Goal: Find specific page/section: Find specific page/section

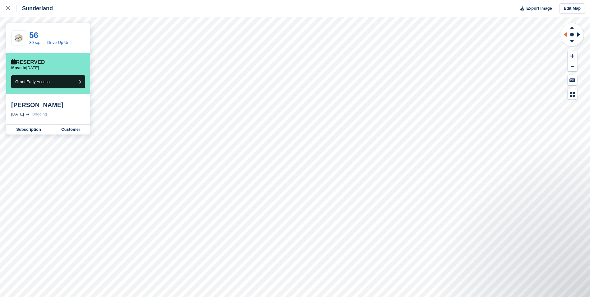
click at [566, 35] on icon at bounding box center [565, 34] width 3 height 4
